Goal: Check status: Check status

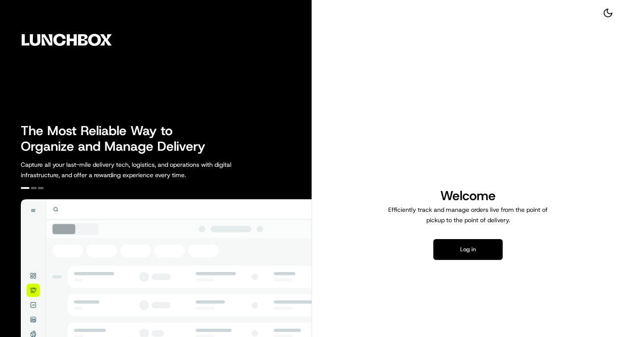
click at [470, 247] on button "Log in" at bounding box center [468, 249] width 69 height 21
